Goal: Information Seeking & Learning: Learn about a topic

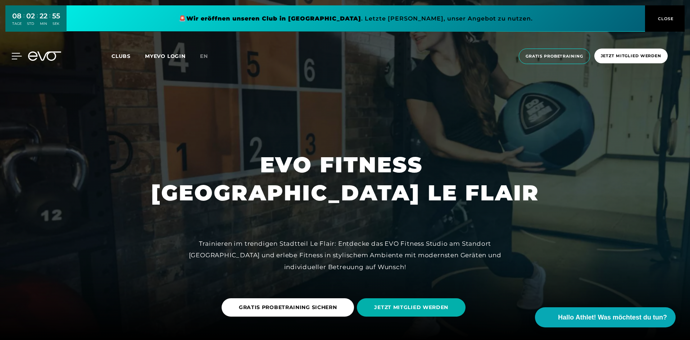
click at [15, 57] on icon at bounding box center [17, 56] width 10 height 6
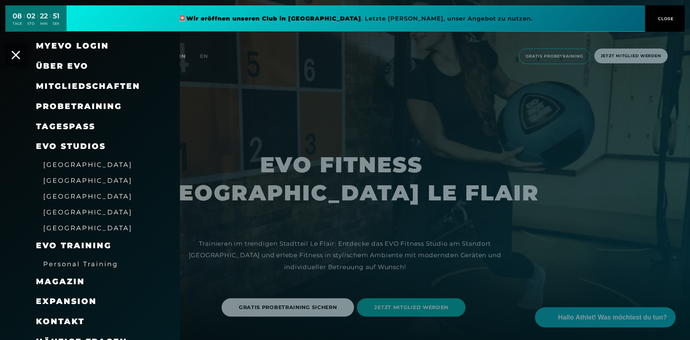
click at [69, 85] on span "Mitgliedschaften" at bounding box center [88, 86] width 104 height 10
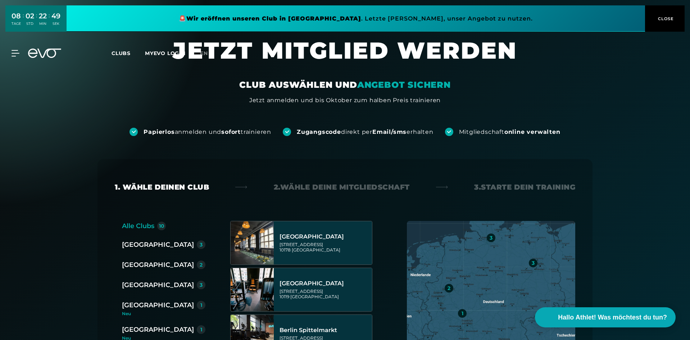
scroll to position [180, 0]
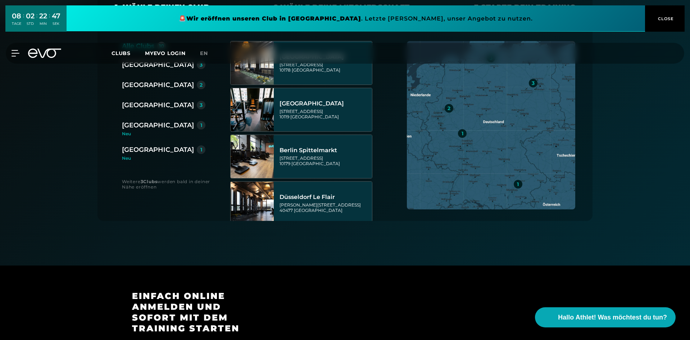
click at [143, 83] on div "[GEOGRAPHIC_DATA]" at bounding box center [158, 85] width 72 height 10
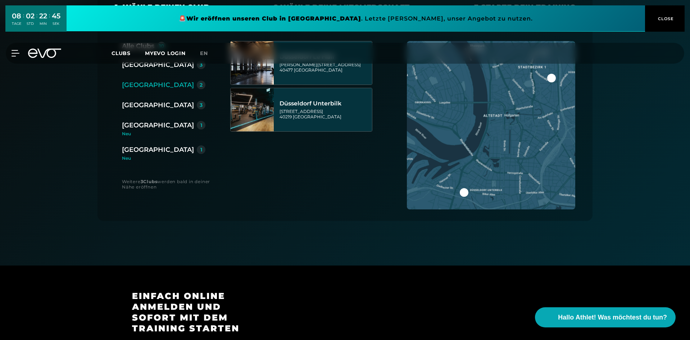
click at [551, 78] on div at bounding box center [551, 78] width 9 height 9
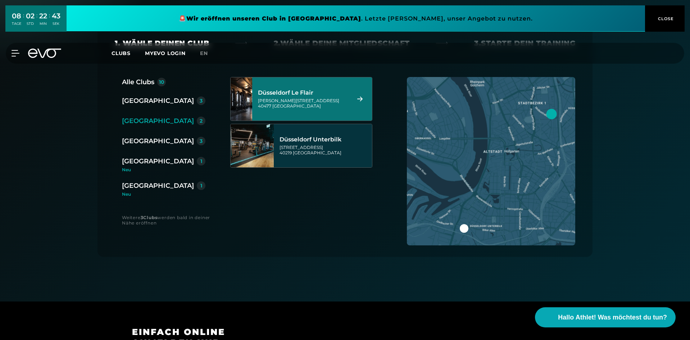
click at [300, 101] on div "[PERSON_NAME][STREET_ADDRESS]" at bounding box center [303, 103] width 90 height 11
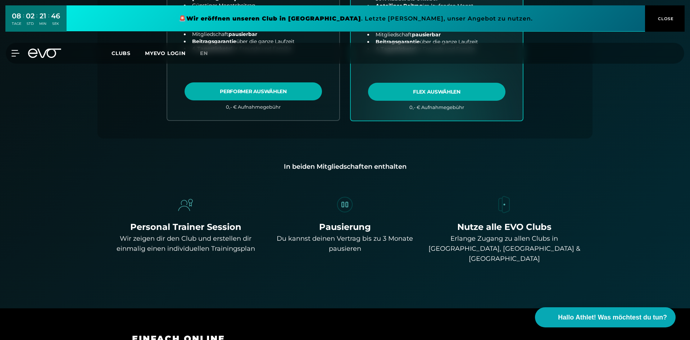
scroll to position [375, 0]
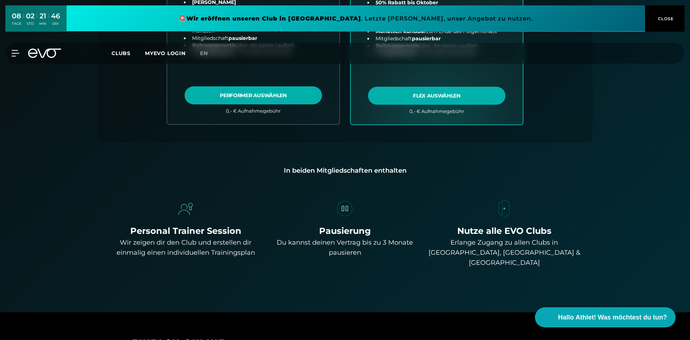
click at [668, 19] on span "CLOSE" at bounding box center [665, 18] width 18 height 6
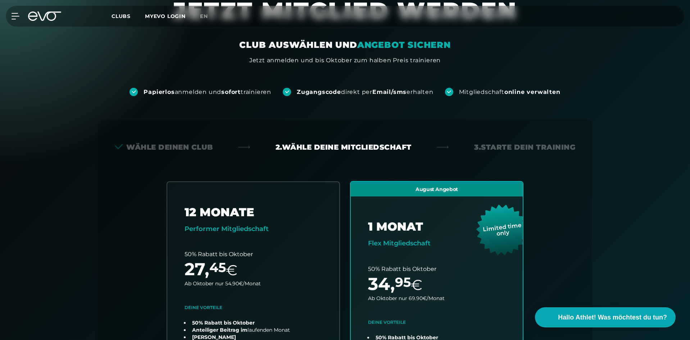
scroll to position [108, 0]
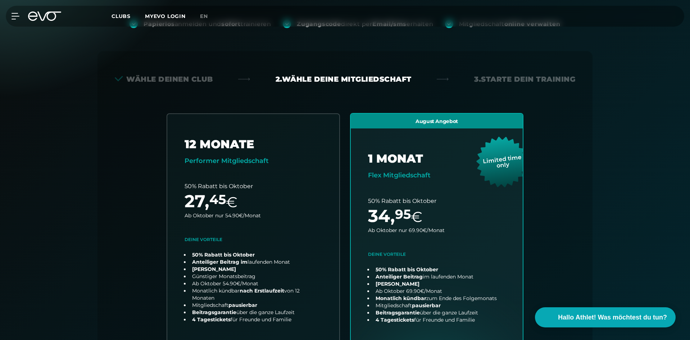
click at [180, 78] on div "Wähle deinen Club" at bounding box center [164, 79] width 98 height 10
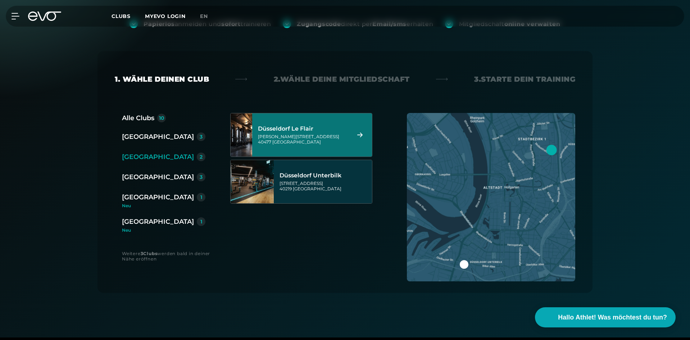
click at [320, 81] on div "2. Wähle deine Mitgliedschaft" at bounding box center [342, 79] width 136 height 10
click at [338, 76] on div "2. Wähle deine Mitgliedschaft" at bounding box center [342, 79] width 136 height 10
click at [312, 129] on div "Düsseldorf Le Flair" at bounding box center [303, 128] width 90 height 7
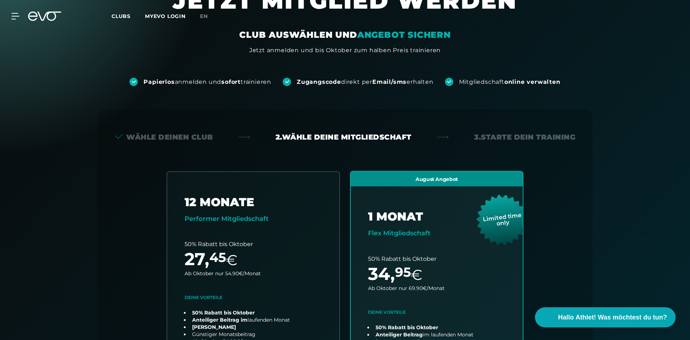
scroll to position [0, 0]
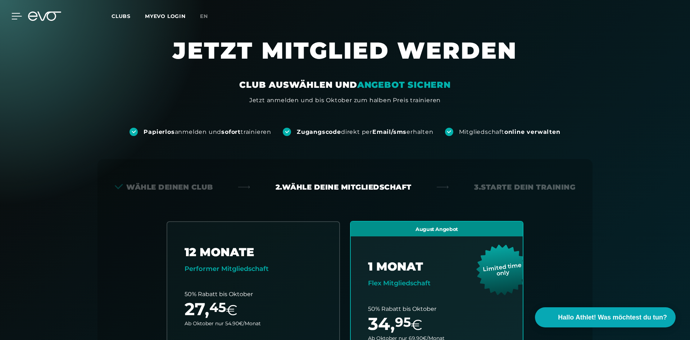
click at [18, 16] on icon at bounding box center [17, 16] width 10 height 6
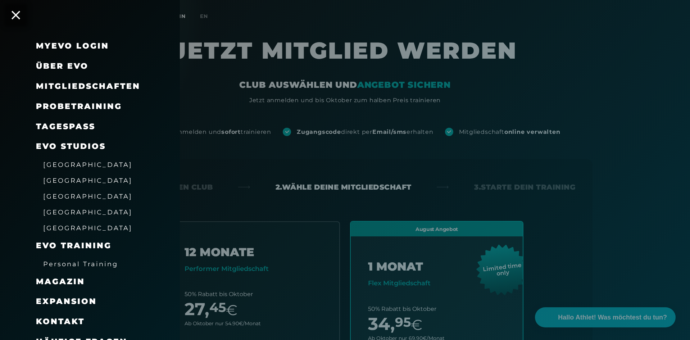
click at [79, 267] on span "Personal Training" at bounding box center [80, 264] width 75 height 8
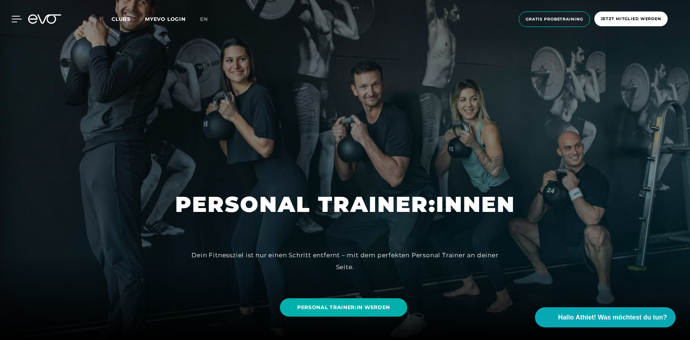
click at [16, 20] on icon at bounding box center [17, 19] width 10 height 6
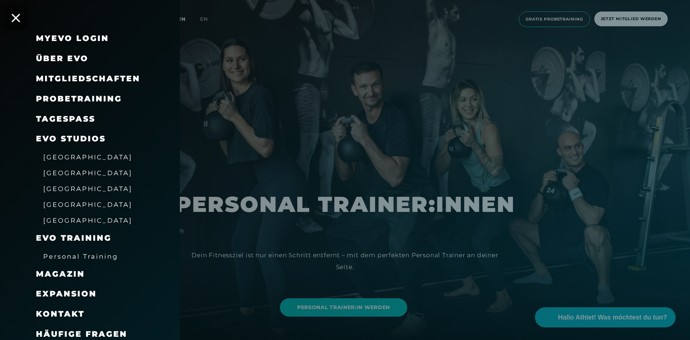
scroll to position [12, 0]
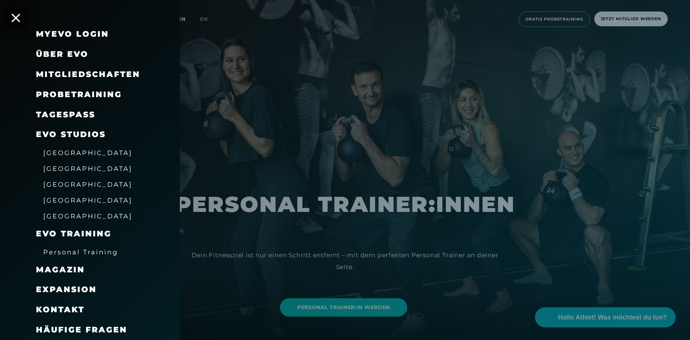
click at [61, 112] on link "TAGESPASS" at bounding box center [65, 115] width 59 height 10
click at [66, 151] on span "[GEOGRAPHIC_DATA]" at bounding box center [87, 153] width 89 height 8
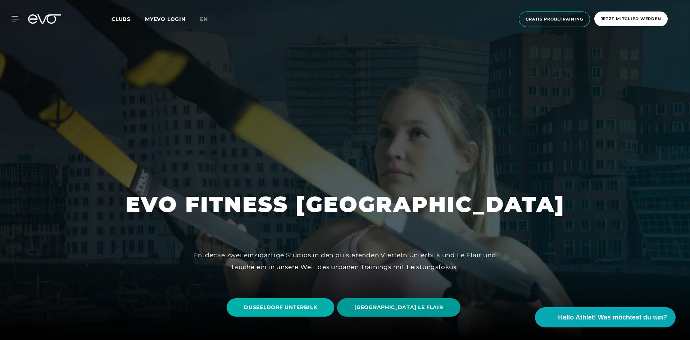
click at [373, 311] on span "[GEOGRAPHIC_DATA] LE FLAIR" at bounding box center [398, 307] width 123 height 18
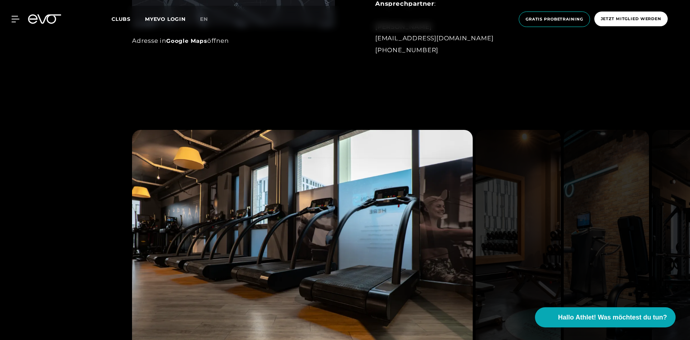
scroll to position [720, 0]
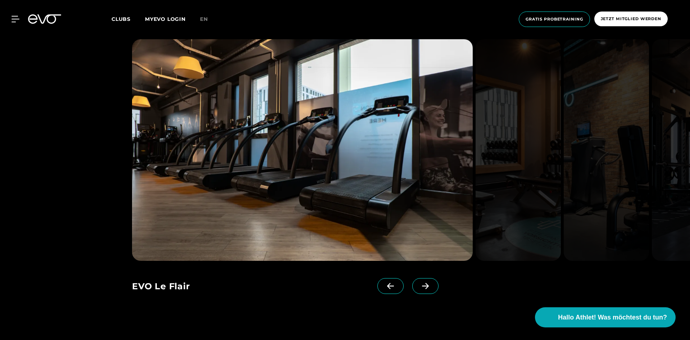
click at [419, 287] on icon at bounding box center [425, 286] width 13 height 6
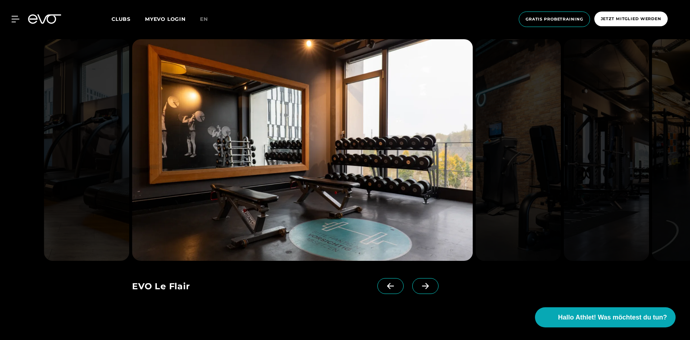
click at [419, 287] on icon at bounding box center [425, 286] width 13 height 6
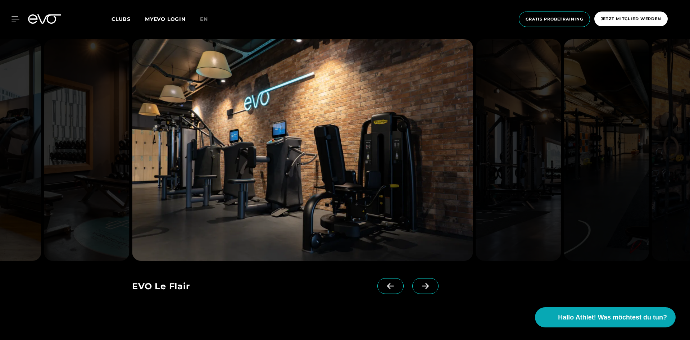
click at [419, 286] on icon at bounding box center [425, 286] width 13 height 6
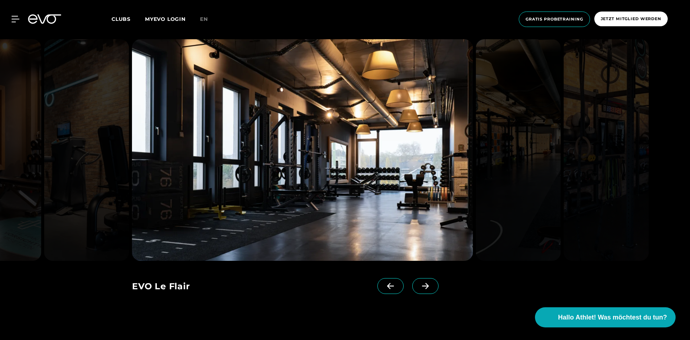
click at [419, 285] on icon at bounding box center [425, 286] width 13 height 6
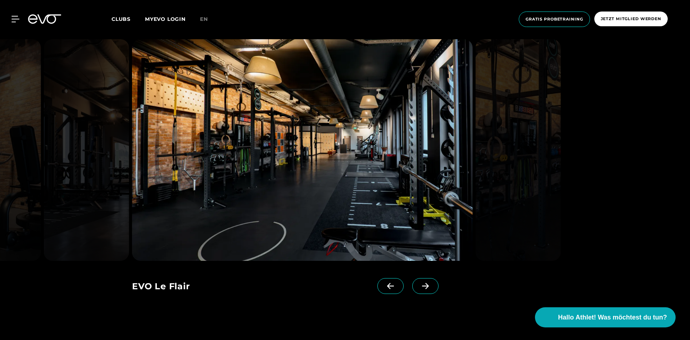
click at [419, 285] on icon at bounding box center [425, 286] width 13 height 6
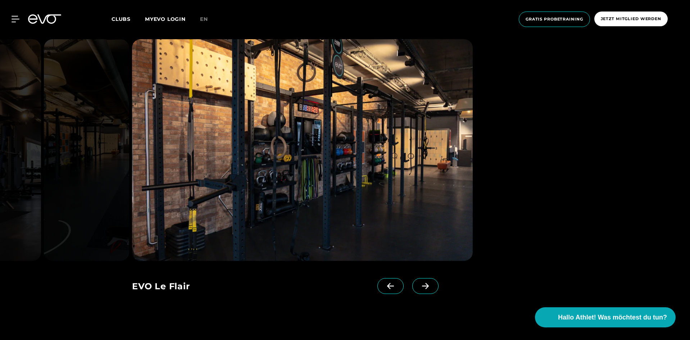
click at [419, 285] on icon at bounding box center [425, 286] width 13 height 6
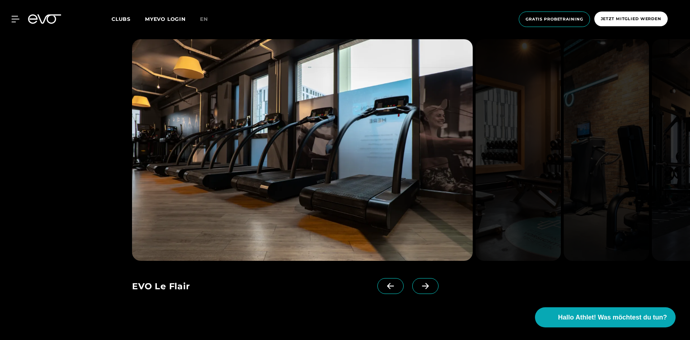
click at [419, 285] on icon at bounding box center [425, 286] width 13 height 6
